Goal: Information Seeking & Learning: Learn about a topic

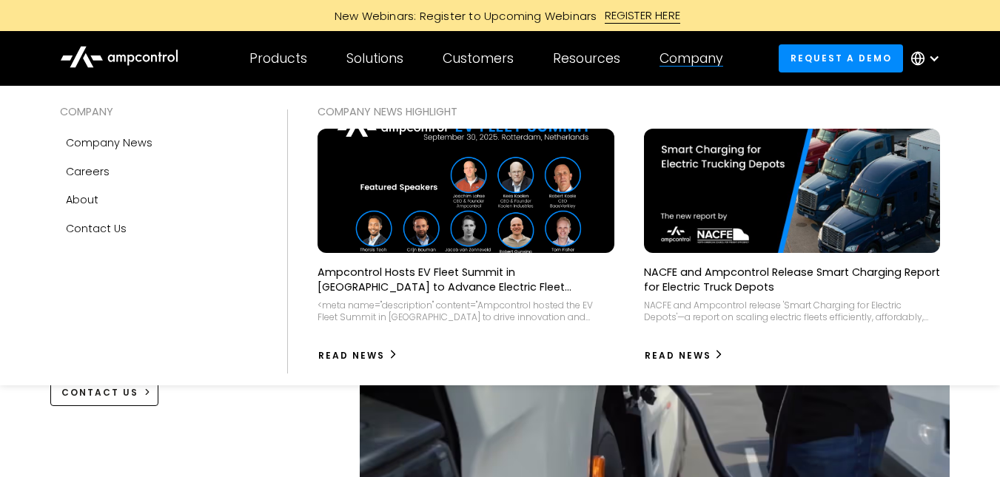
click at [687, 62] on div "Company" at bounding box center [691, 58] width 64 height 16
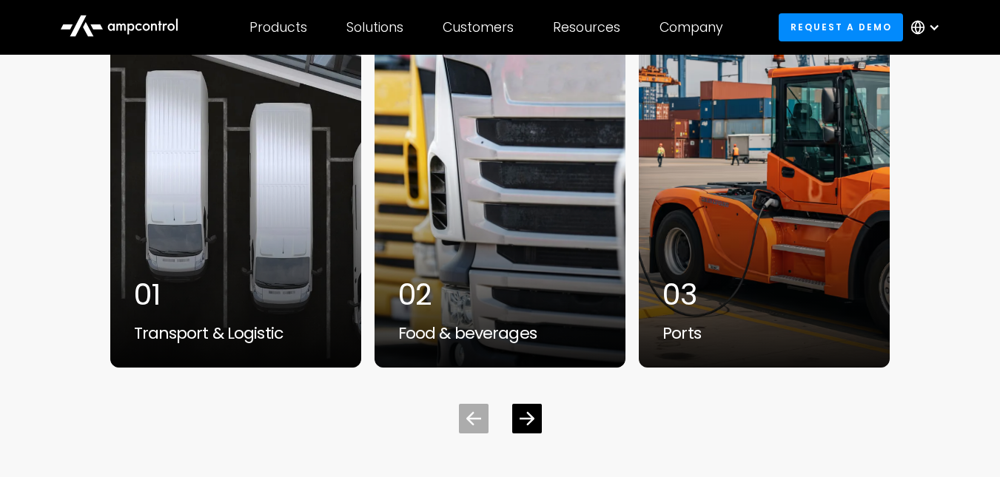
scroll to position [3997, 0]
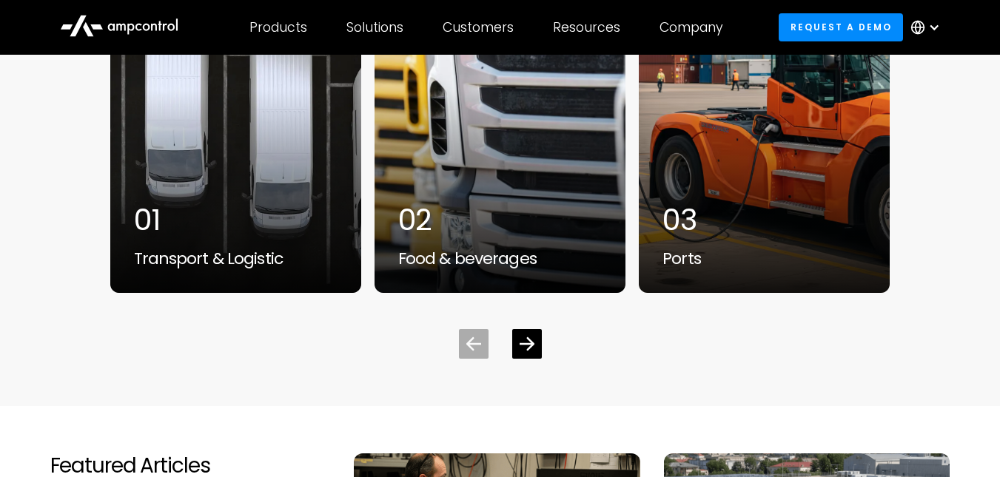
click at [551, 335] on div at bounding box center [501, 332] width 782 height 53
click at [535, 343] on div "Next slide" at bounding box center [527, 344] width 28 height 28
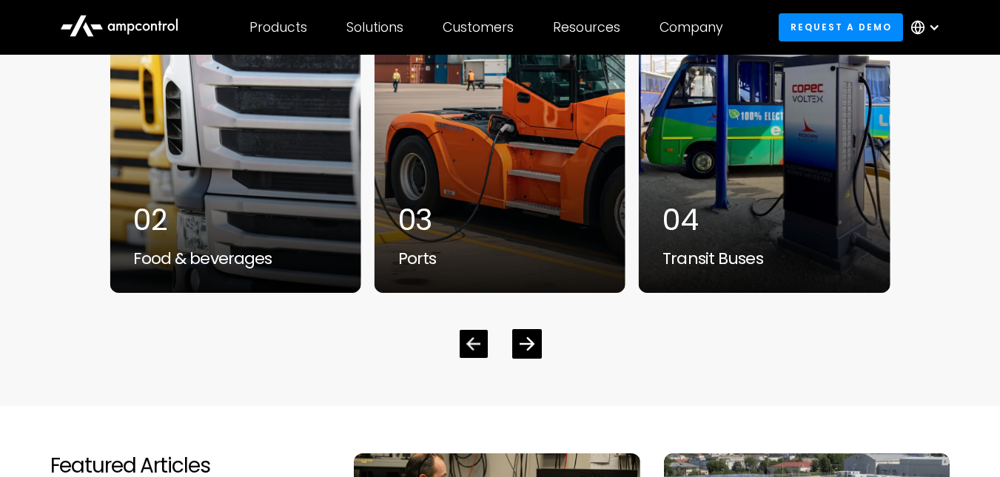
click at [479, 340] on icon "Previous slide" at bounding box center [473, 344] width 14 height 14
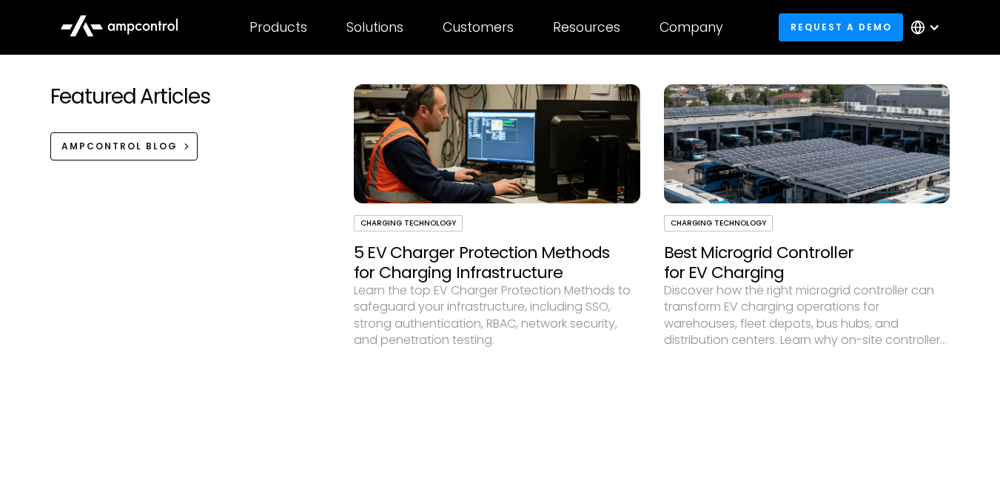
scroll to position [4367, 0]
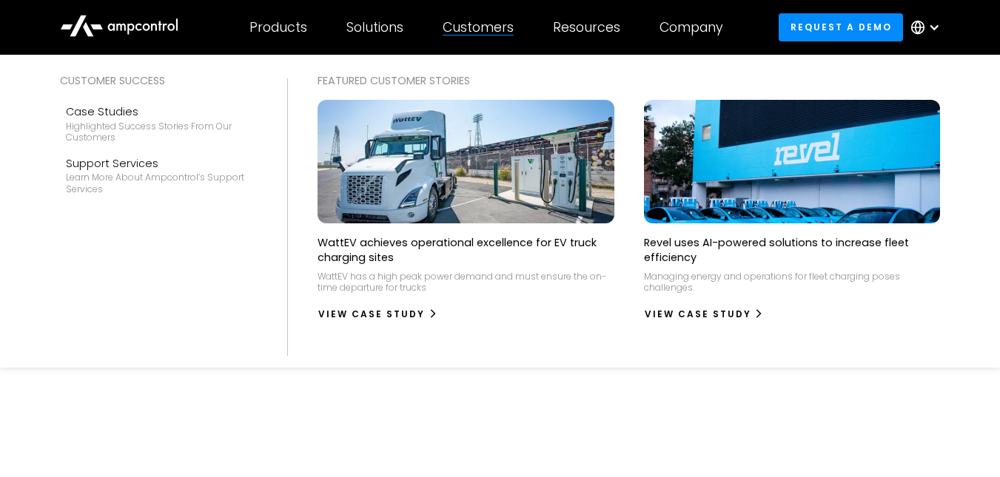
click at [500, 33] on div "Customers" at bounding box center [478, 27] width 71 height 16
click at [489, 16] on div "Customers Customer success Case Studies Highlighted success stories From Our Cu…" at bounding box center [478, 27] width 110 height 52
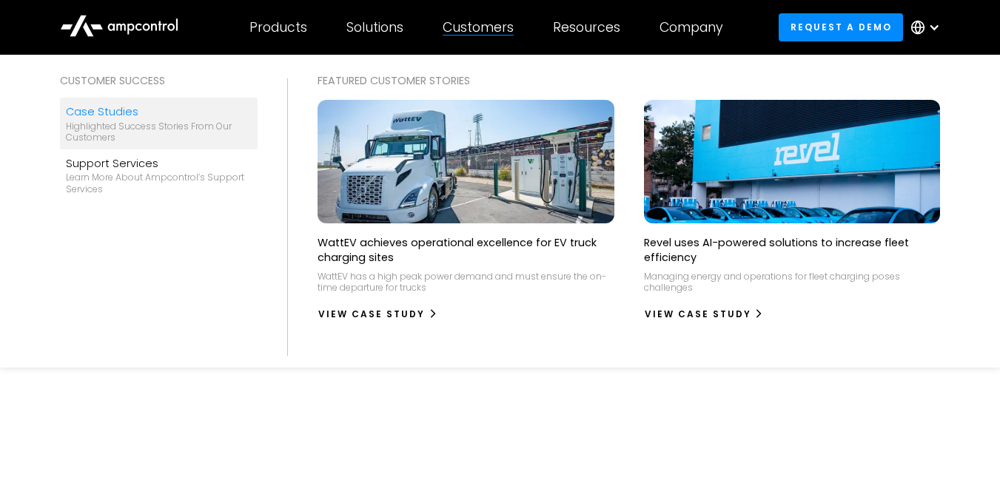
click at [107, 114] on div "Case Studies" at bounding box center [159, 112] width 186 height 16
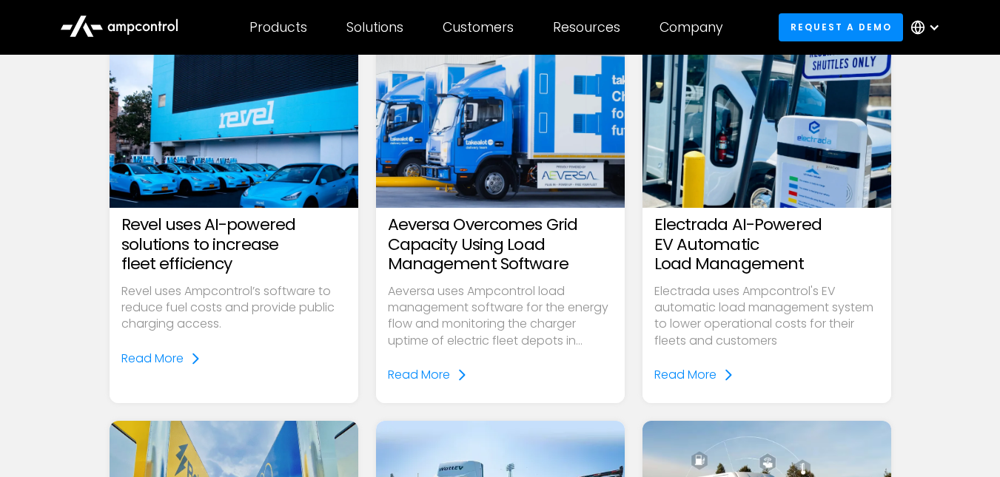
scroll to position [222, 0]
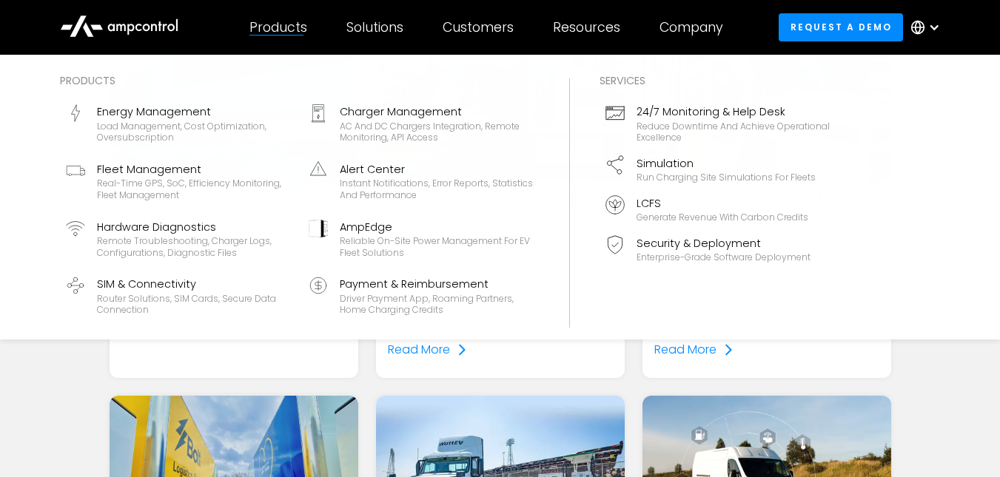
click at [263, 27] on div "Products" at bounding box center [278, 27] width 58 height 16
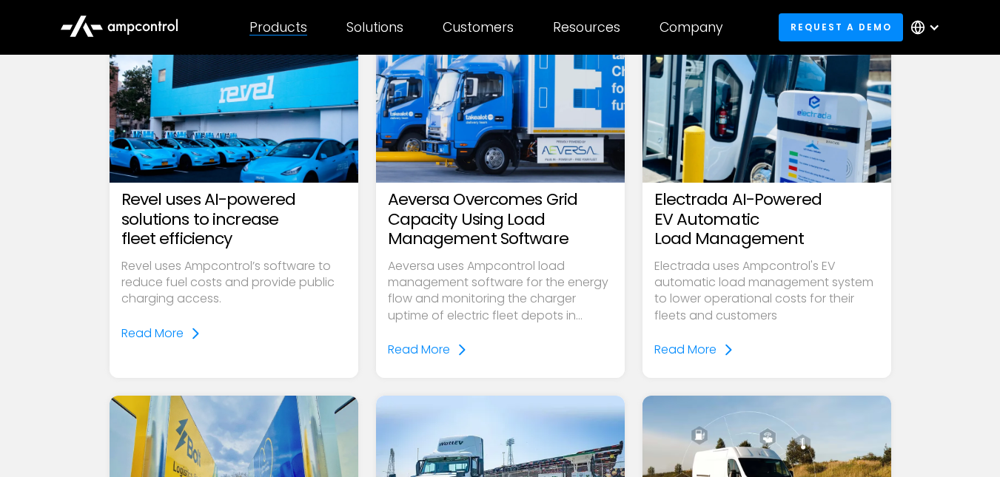
click at [312, 21] on div "Products Products Energy Management Load management, cost optimization, oversub…" at bounding box center [277, 27] width 97 height 52
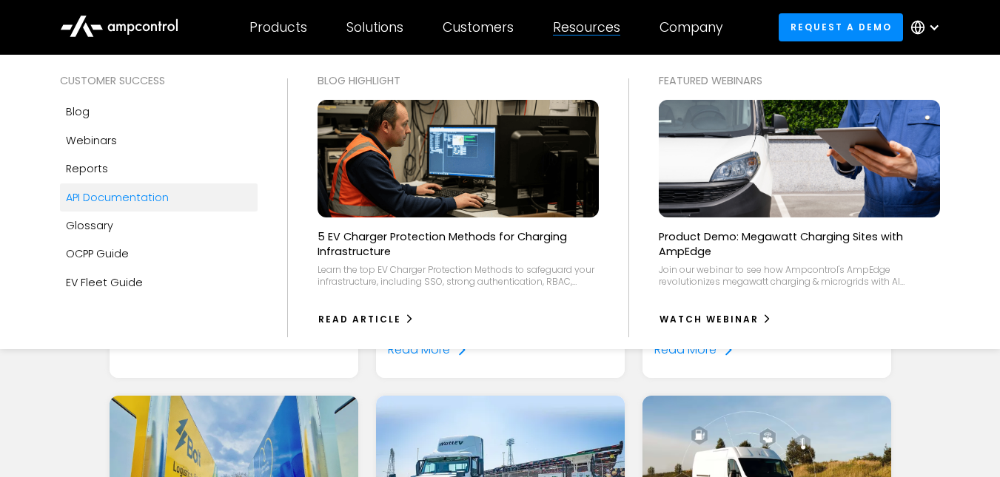
click at [143, 195] on div "API Documentation" at bounding box center [117, 197] width 103 height 16
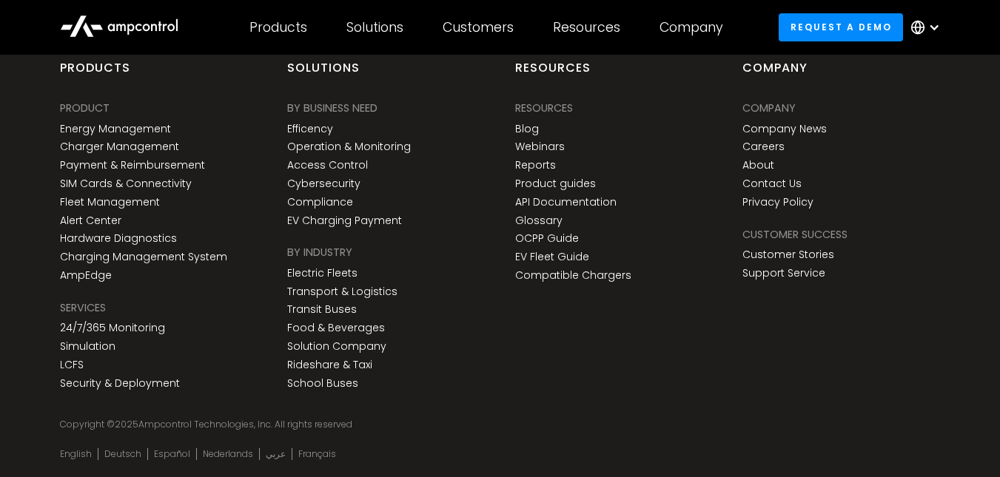
scroll to position [3987, 0]
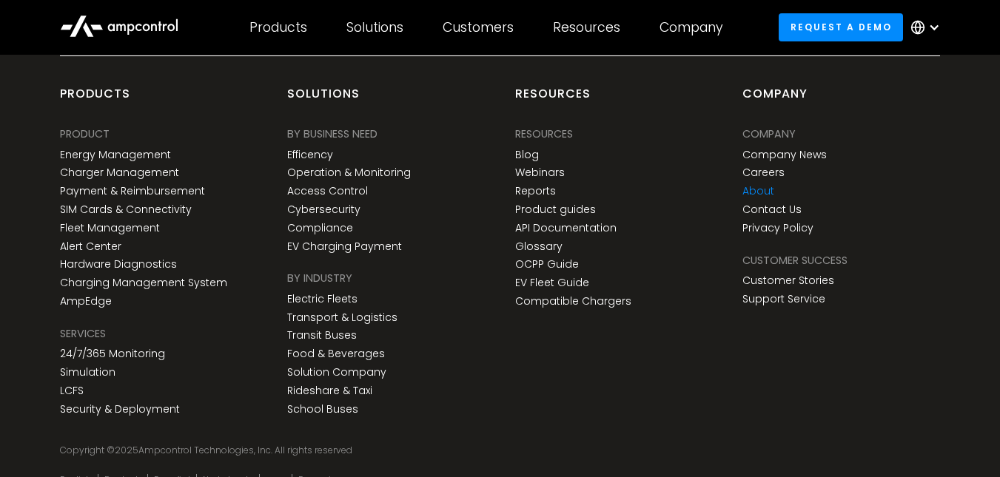
click at [772, 189] on link "About" at bounding box center [758, 191] width 32 height 13
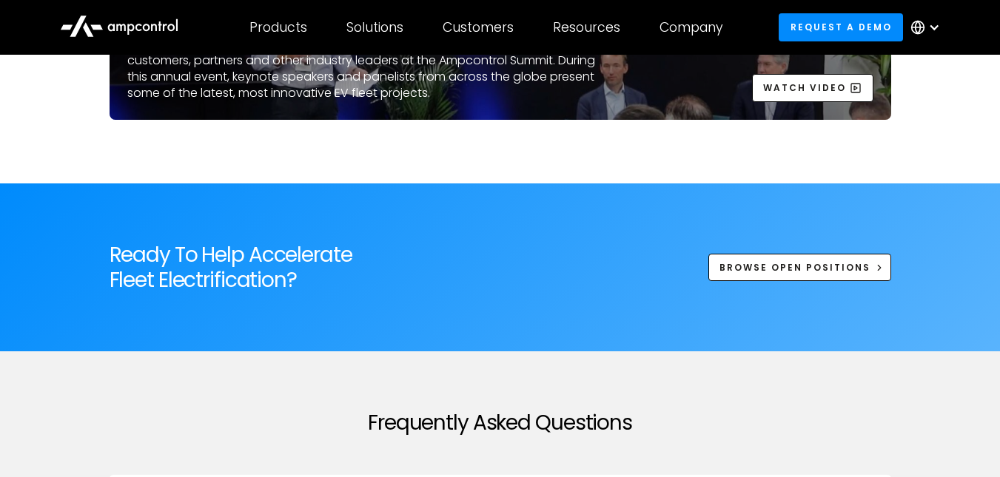
scroll to position [4811, 0]
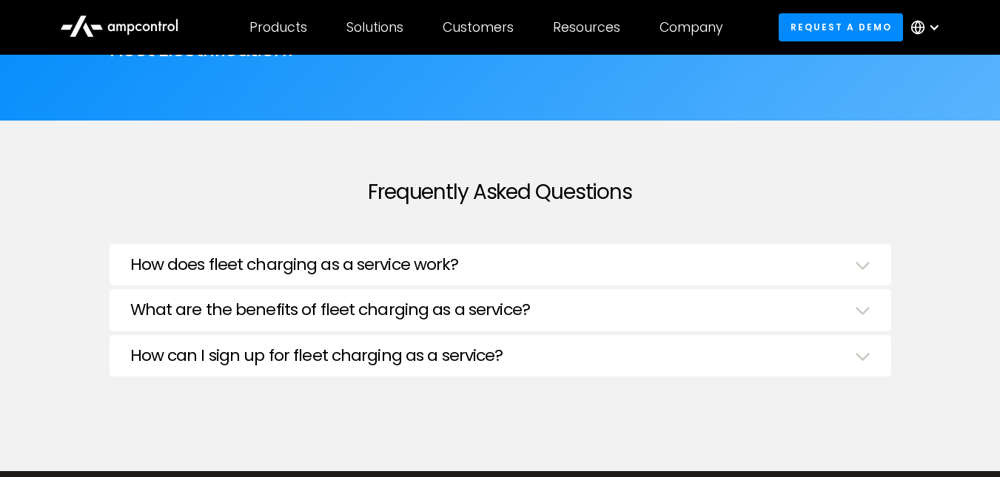
click at [427, 267] on h3 "How does fleet charging as a service work?" at bounding box center [294, 264] width 329 height 19
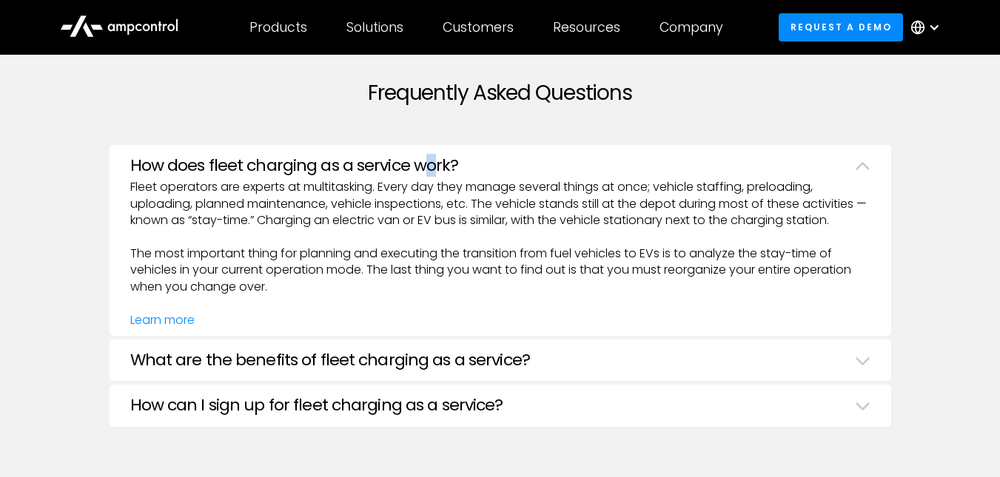
scroll to position [4959, 0]
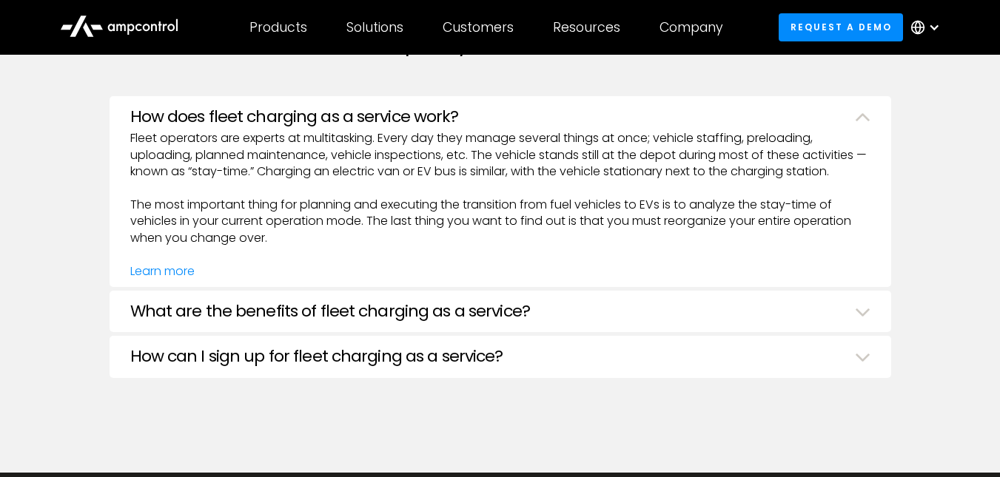
click at [406, 306] on h3 "What are the benefits of fleet charging as a service?" at bounding box center [330, 311] width 400 height 19
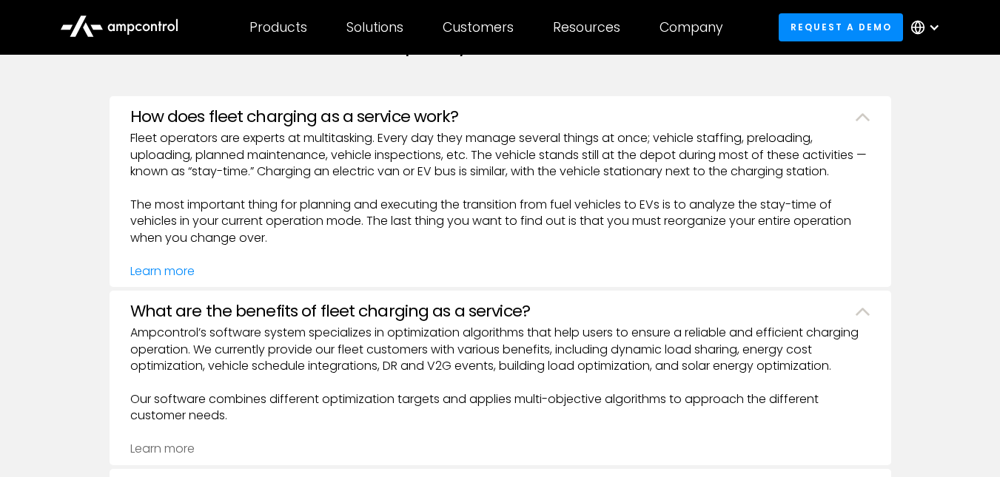
click at [187, 457] on link "Learn more" at bounding box center [162, 448] width 64 height 17
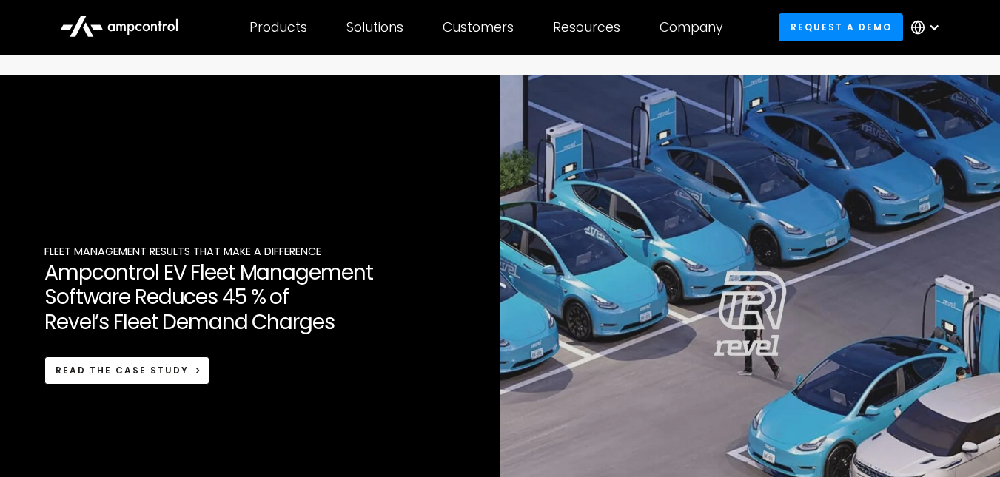
scroll to position [666, 0]
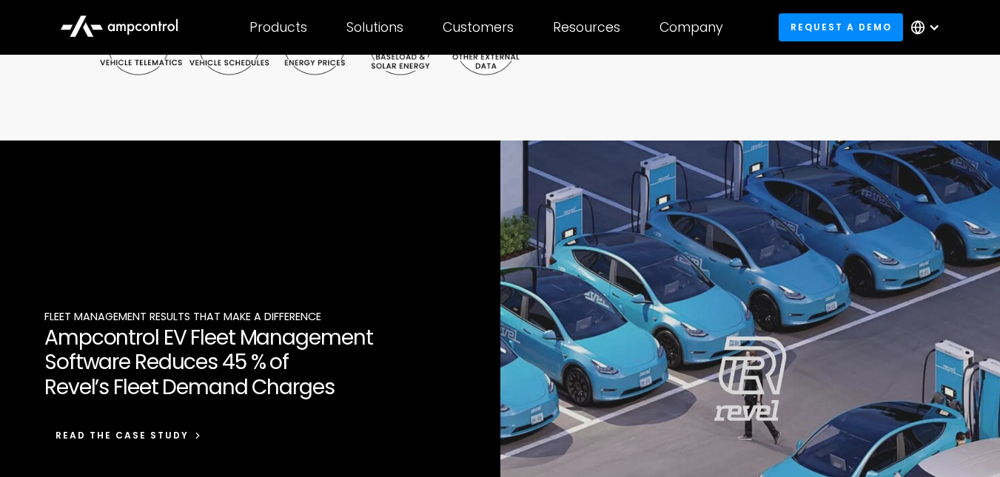
click at [138, 439] on span "READ THE CASE STUDY" at bounding box center [122, 435] width 133 height 13
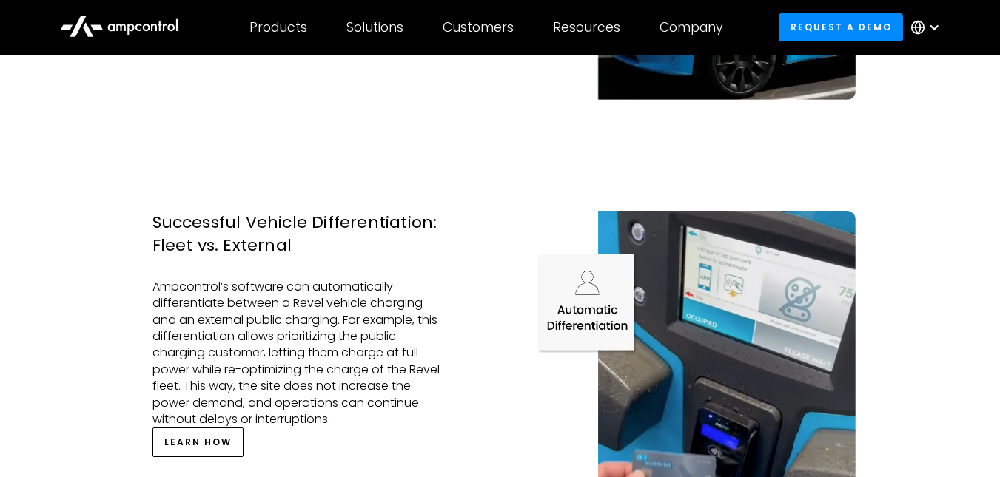
scroll to position [2295, 0]
